Goal: Task Accomplishment & Management: Use online tool/utility

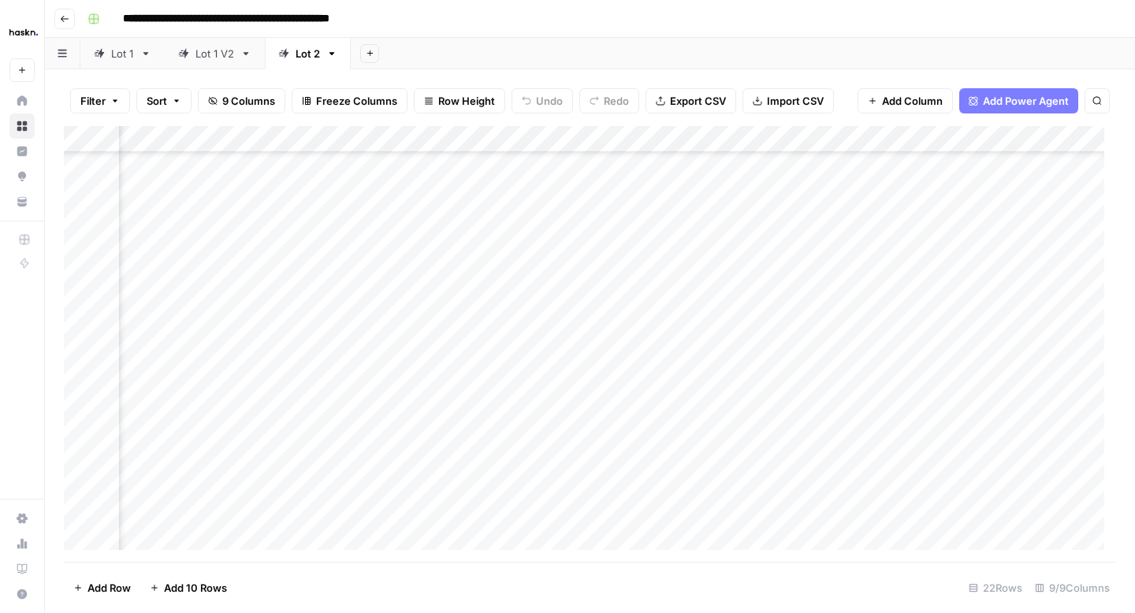
scroll to position [218, 1026]
click at [858, 378] on div "Add Column" at bounding box center [590, 344] width 1052 height 436
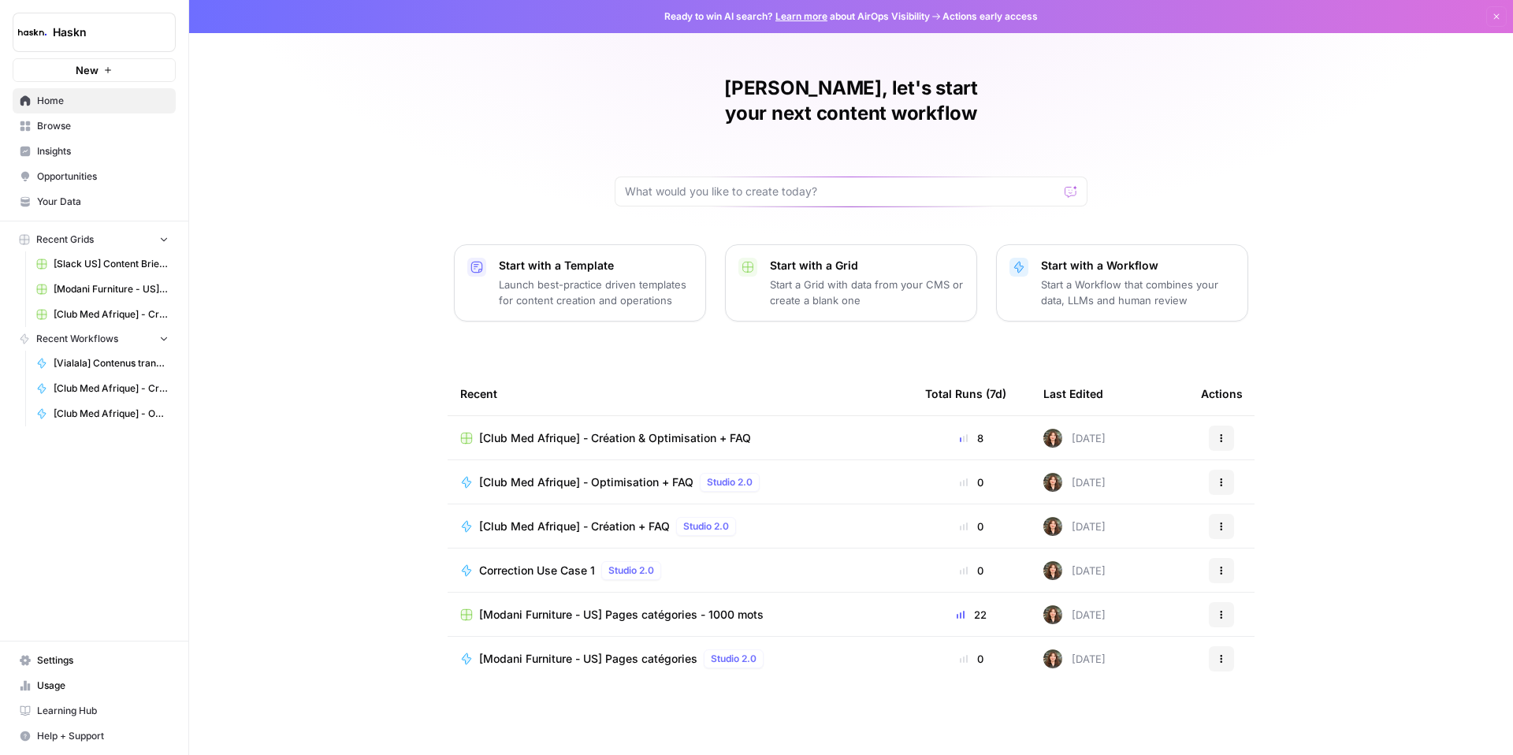
click at [51, 137] on link "Browse" at bounding box center [94, 125] width 163 height 25
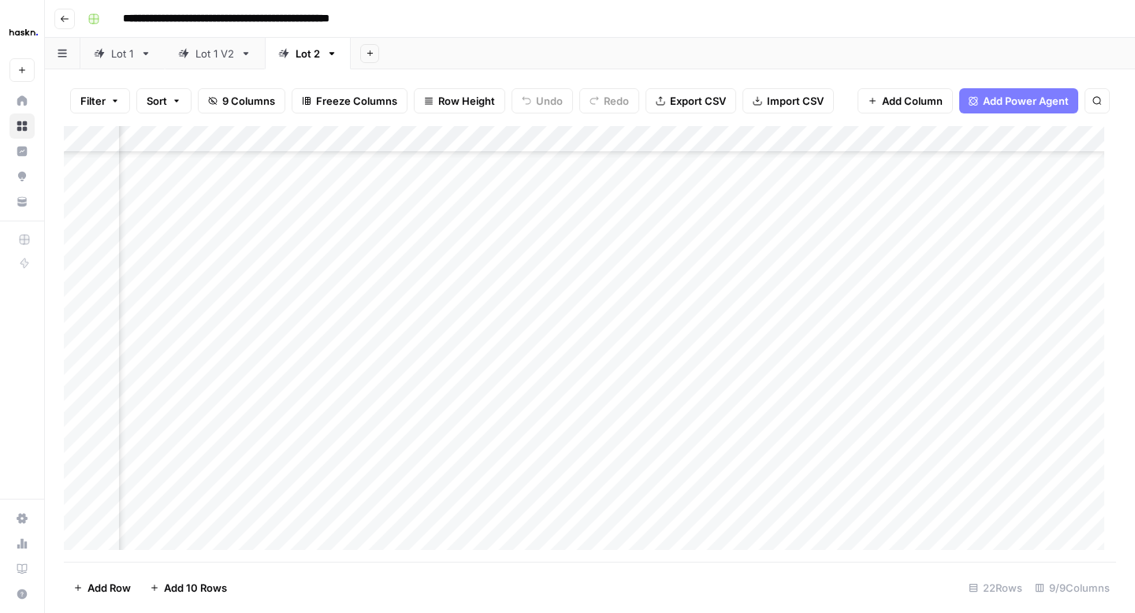
scroll to position [218, 1026]
click at [857, 402] on div "Add Column" at bounding box center [590, 344] width 1052 height 436
click at [720, 377] on div "Add Column" at bounding box center [590, 344] width 1052 height 436
click at [860, 400] on div "Add Column" at bounding box center [590, 344] width 1052 height 436
click at [858, 371] on div "Add Column" at bounding box center [590, 344] width 1052 height 436
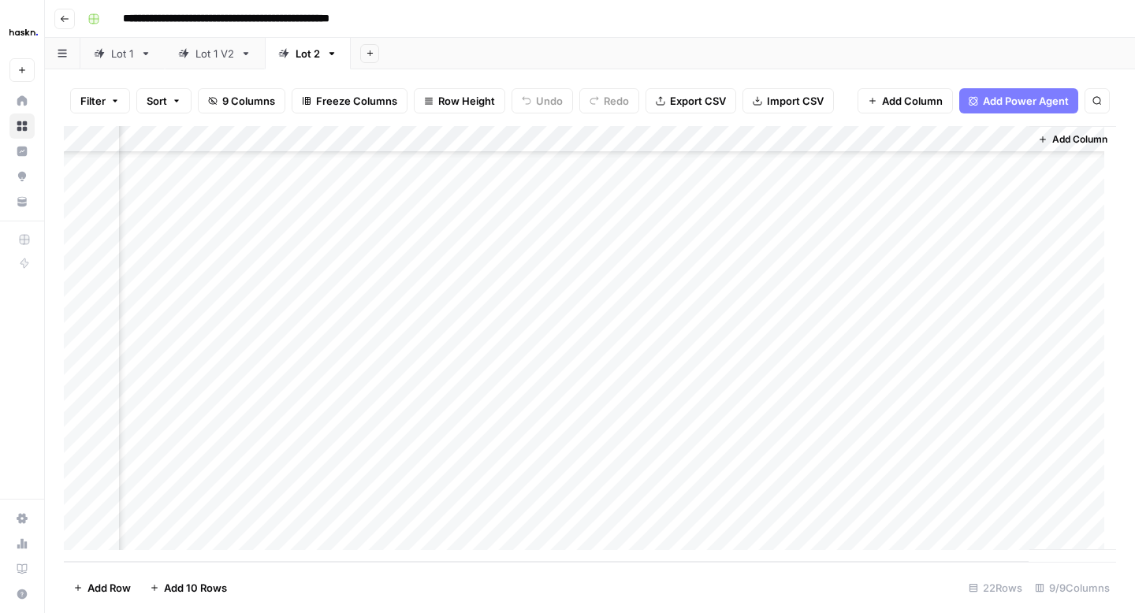
drag, startPoint x: 187, startPoint y: 381, endPoint x: 231, endPoint y: 381, distance: 44.1
click at [231, 381] on div "Add Column" at bounding box center [590, 344] width 1052 height 436
drag, startPoint x: 351, startPoint y: 378, endPoint x: 497, endPoint y: 377, distance: 145.8
click at [497, 377] on div "Add Column" at bounding box center [590, 344] width 1052 height 436
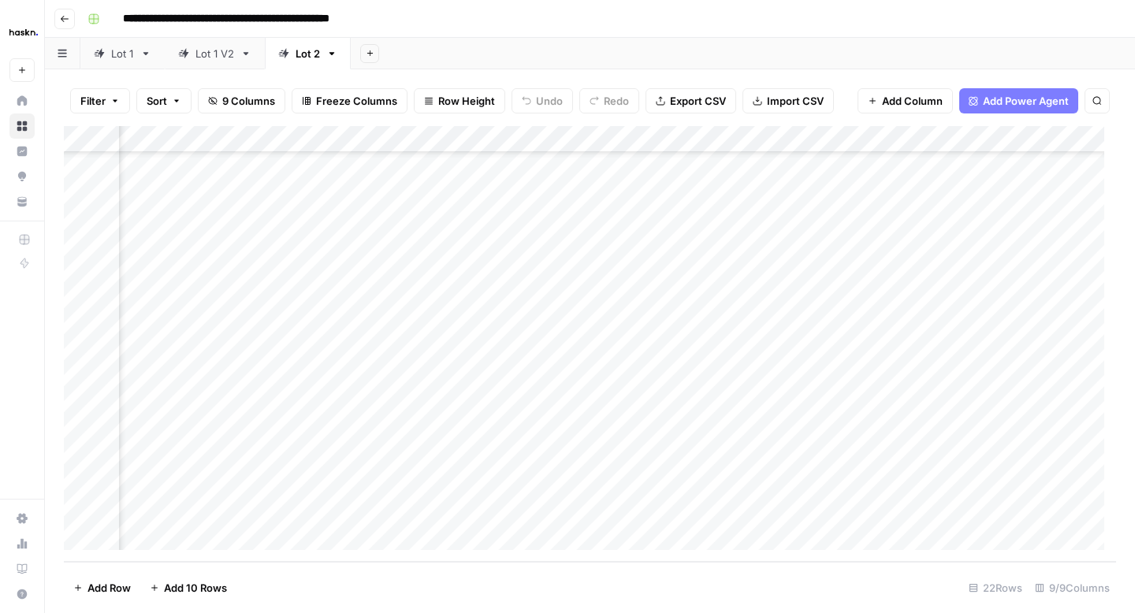
click at [394, 378] on div "Add Column" at bounding box center [590, 344] width 1052 height 436
click at [515, 414] on div "Add Column" at bounding box center [590, 344] width 1052 height 436
click at [411, 380] on div "Add Column" at bounding box center [590, 344] width 1052 height 436
click at [525, 376] on div "Add Column" at bounding box center [590, 344] width 1052 height 436
